Goal: Information Seeking & Learning: Find specific fact

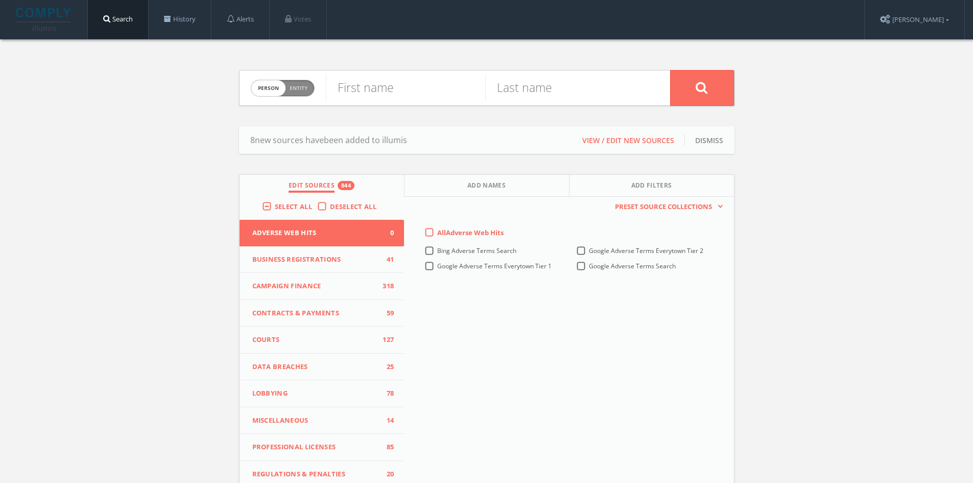
click at [371, 102] on div "First name" at bounding box center [405, 87] width 159 height 35
click at [368, 92] on input "text" at bounding box center [405, 88] width 159 height 27
paste input "Beiqing"
type input "Beiqing"
click at [513, 88] on input "text" at bounding box center [564, 88] width 159 height 27
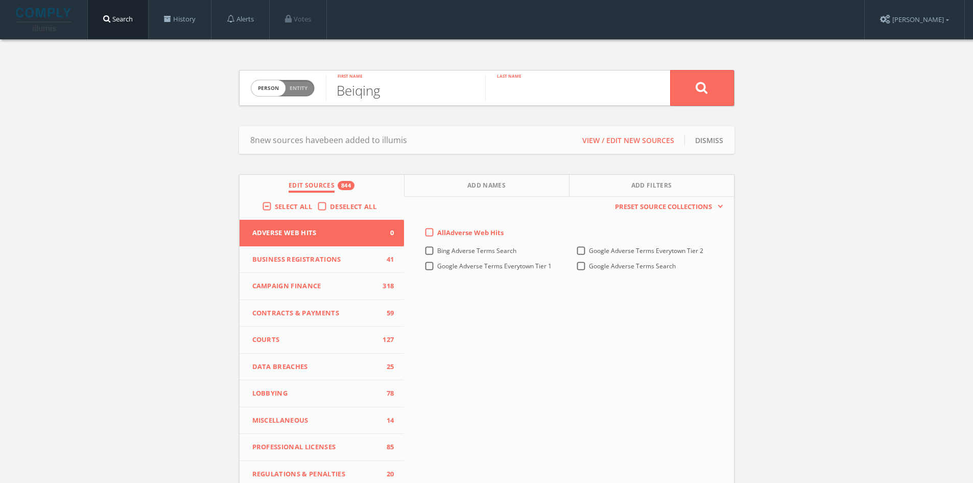
paste input "[PERSON_NAME]"
type input "[PERSON_NAME]"
click at [693, 94] on button at bounding box center [702, 88] width 64 height 36
